Goal: Check status: Check status

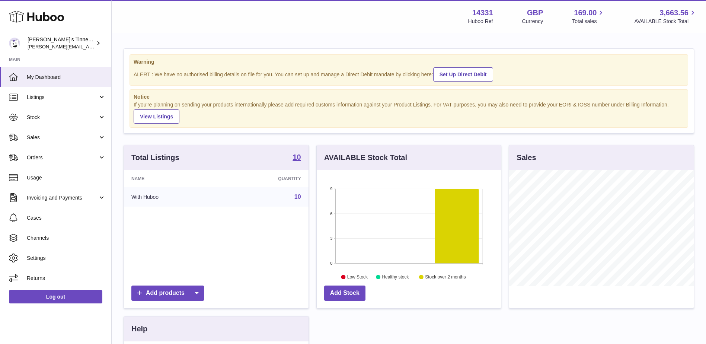
scroll to position [116, 184]
click at [74, 156] on span "Orders" at bounding box center [62, 157] width 71 height 7
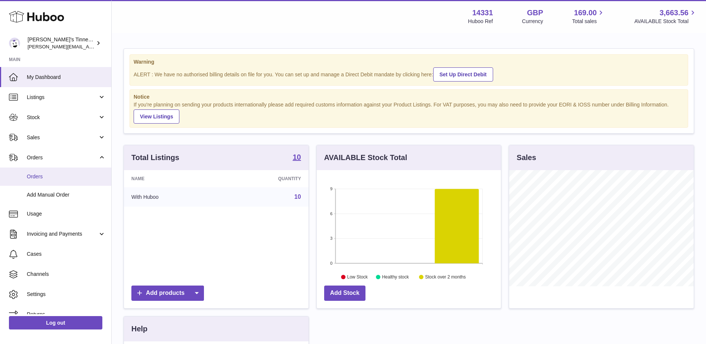
click at [62, 173] on span "Orders" at bounding box center [66, 176] width 79 height 7
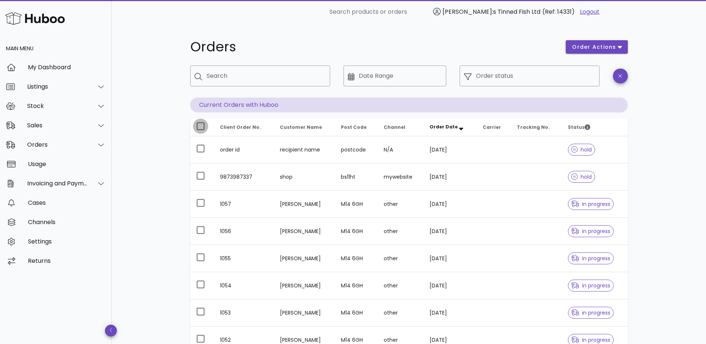
click at [202, 126] on div at bounding box center [200, 126] width 13 height 13
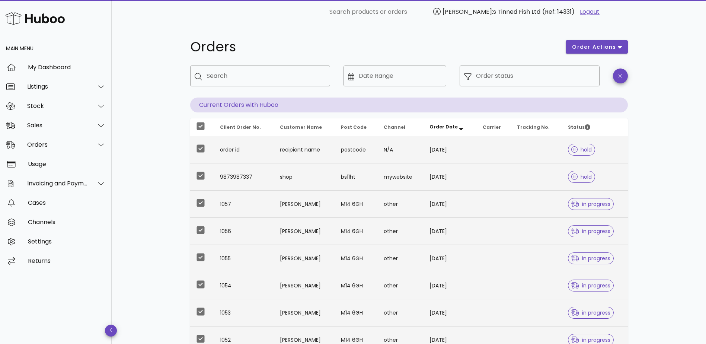
scroll to position [146, 0]
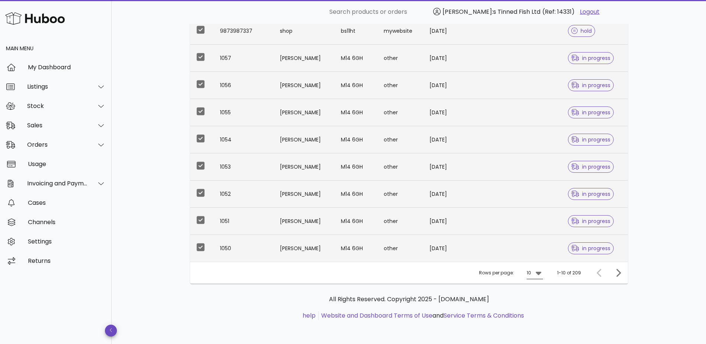
click at [533, 273] on div at bounding box center [538, 272] width 10 height 9
click at [536, 314] on div "50" at bounding box center [536, 314] width 7 height 7
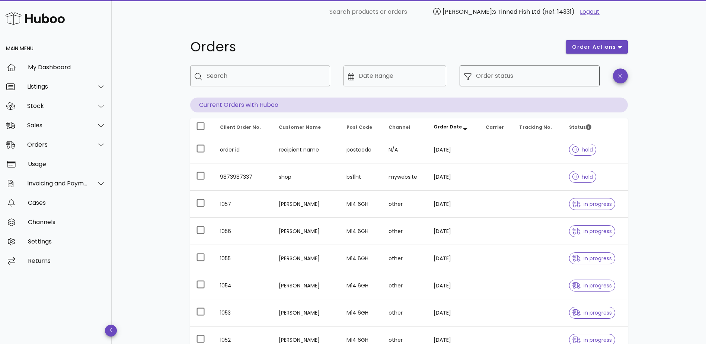
click at [508, 71] on div "Order status" at bounding box center [535, 76] width 119 height 21
click at [484, 80] on input "Order status" at bounding box center [535, 76] width 119 height 12
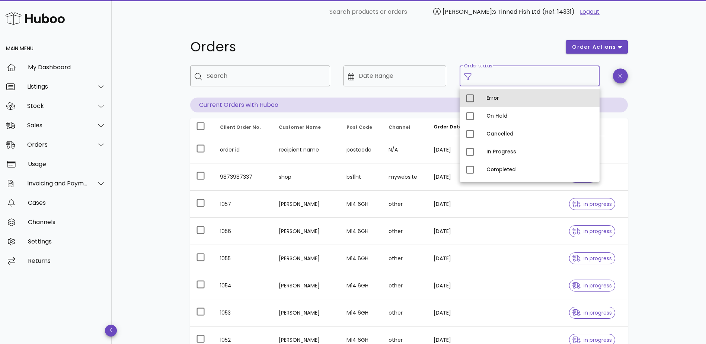
click at [499, 97] on div "Error" at bounding box center [539, 98] width 107 height 6
type input "**********"
